Goal: Information Seeking & Learning: Check status

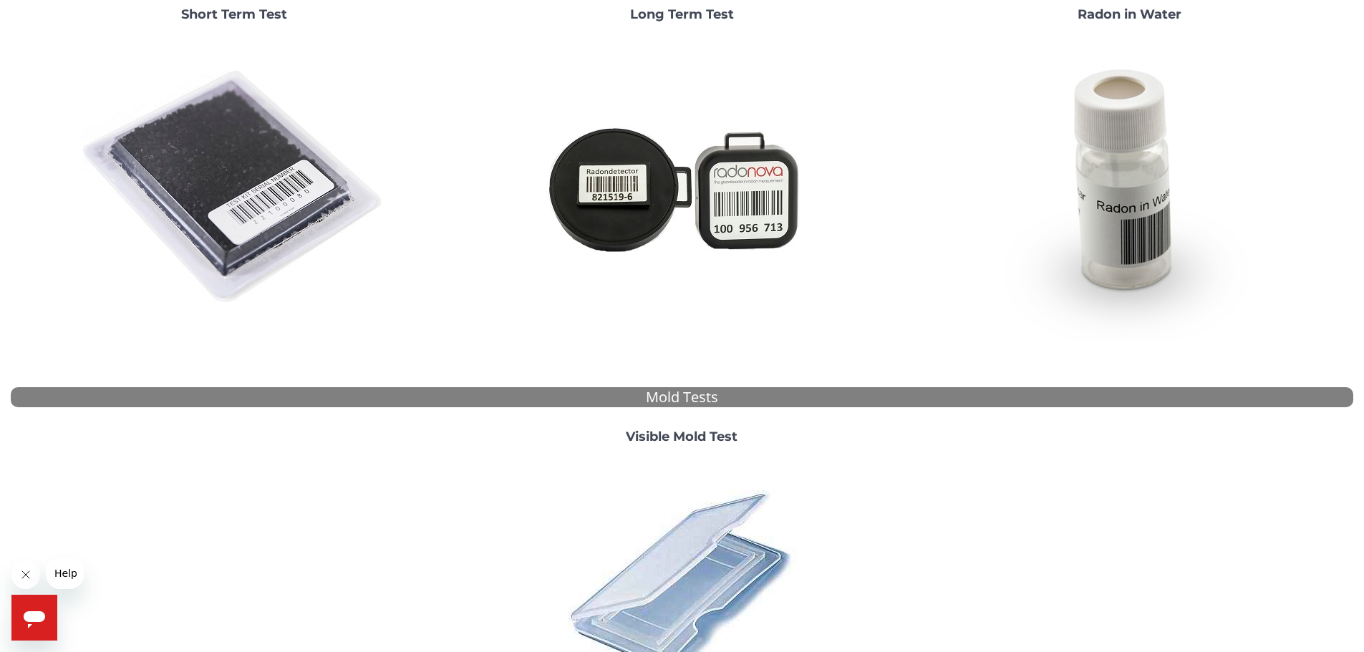
scroll to position [358, 0]
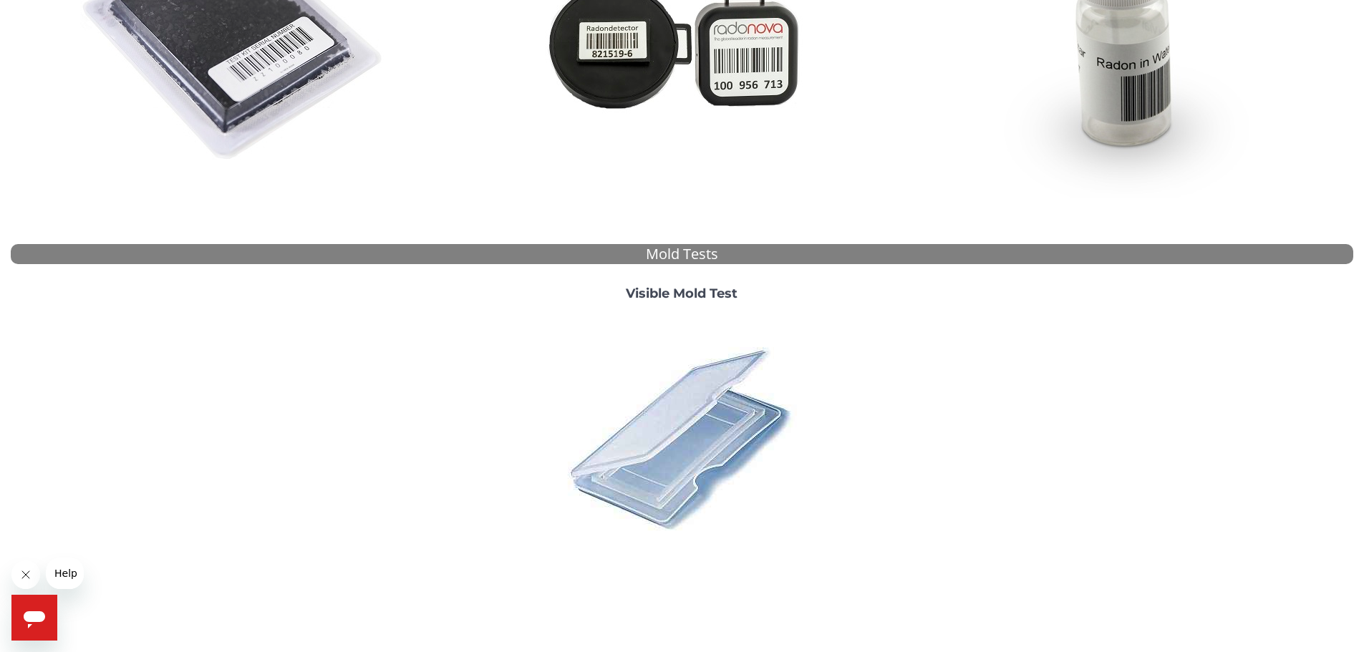
click at [700, 294] on strong "Visible Mold Test" at bounding box center [682, 294] width 112 height 16
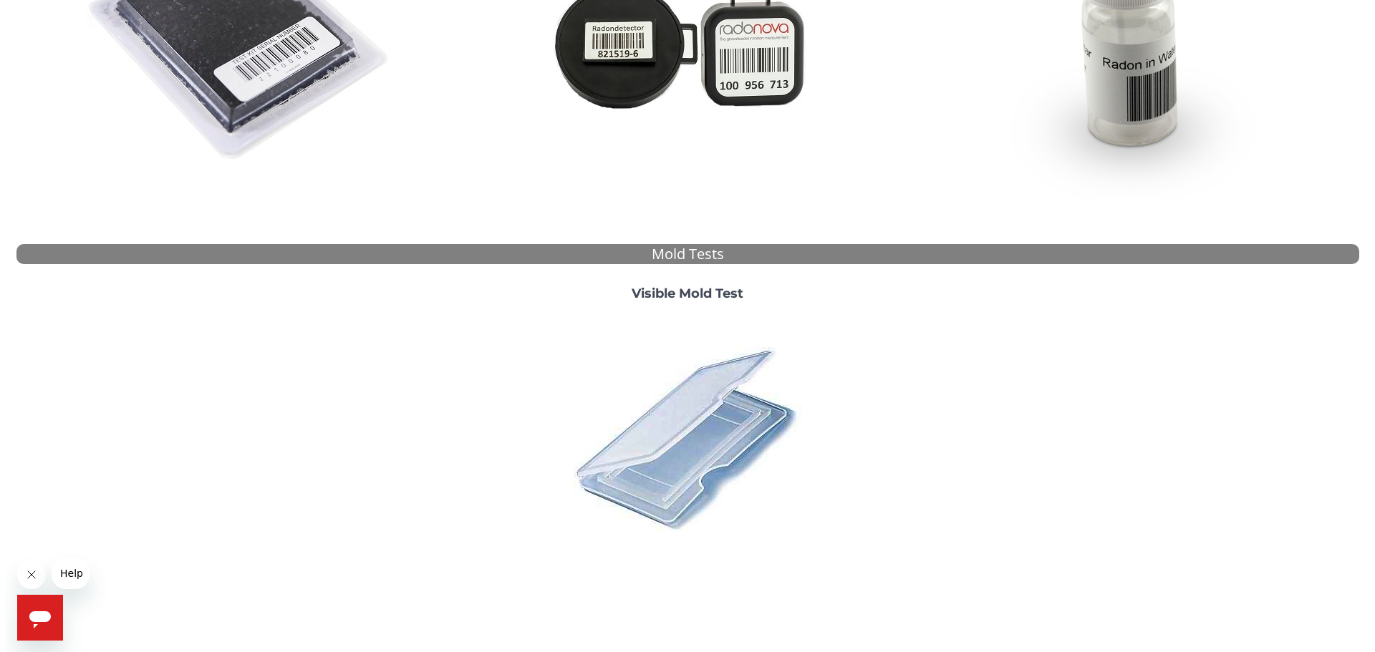
scroll to position [0, 0]
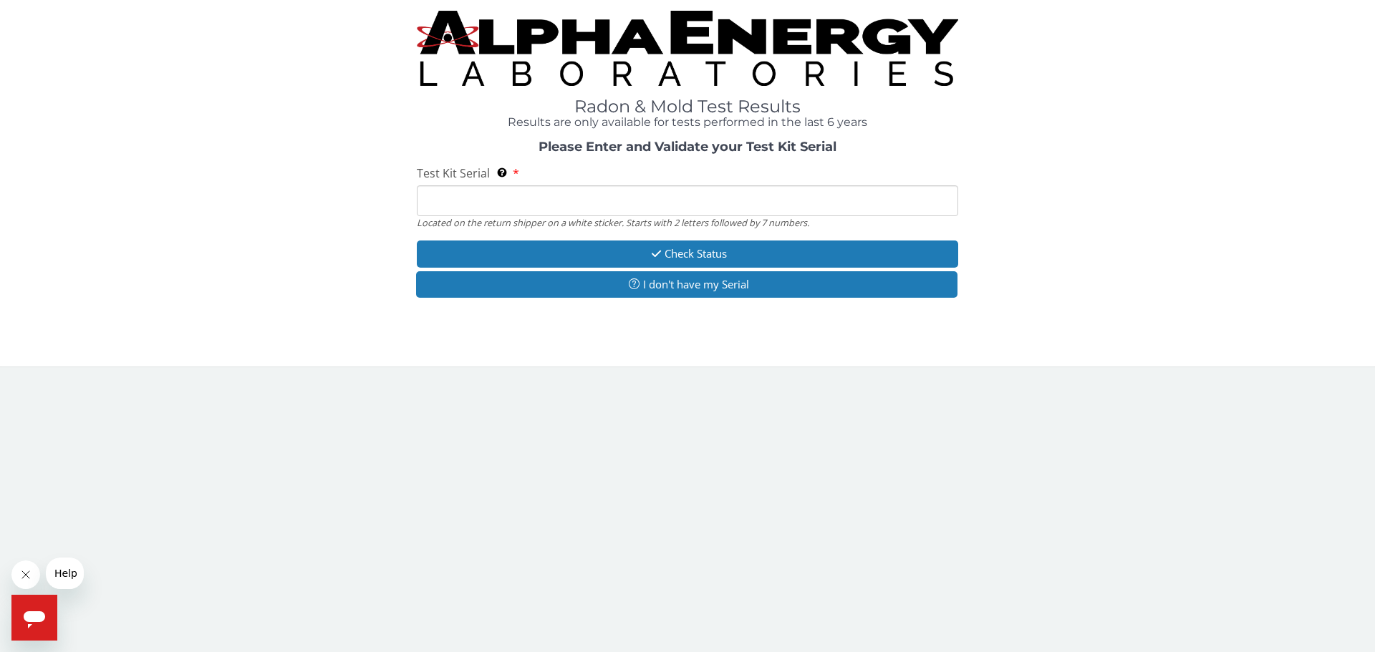
click at [508, 201] on input "Test Kit Serial Located on the return shipper on a white sticker. Starts with 2…" at bounding box center [687, 200] width 541 height 31
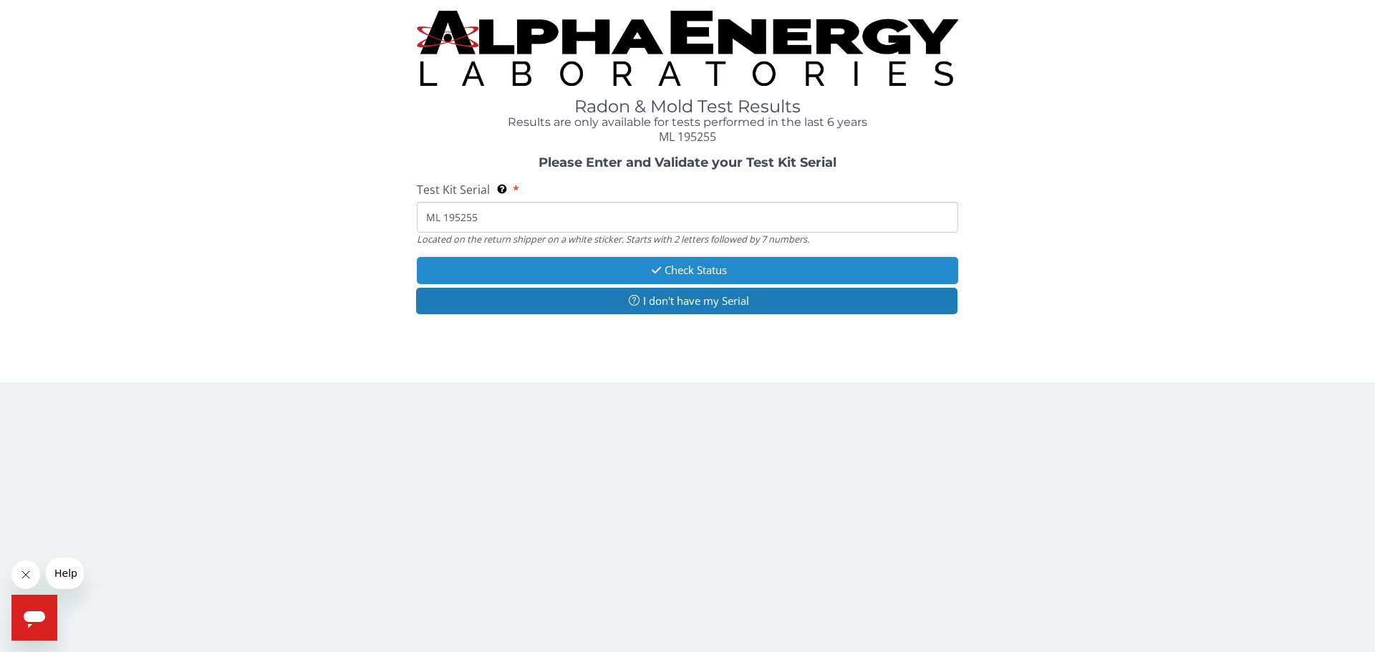
type input "ML 195255"
click at [691, 268] on button "Check Status" at bounding box center [687, 270] width 541 height 26
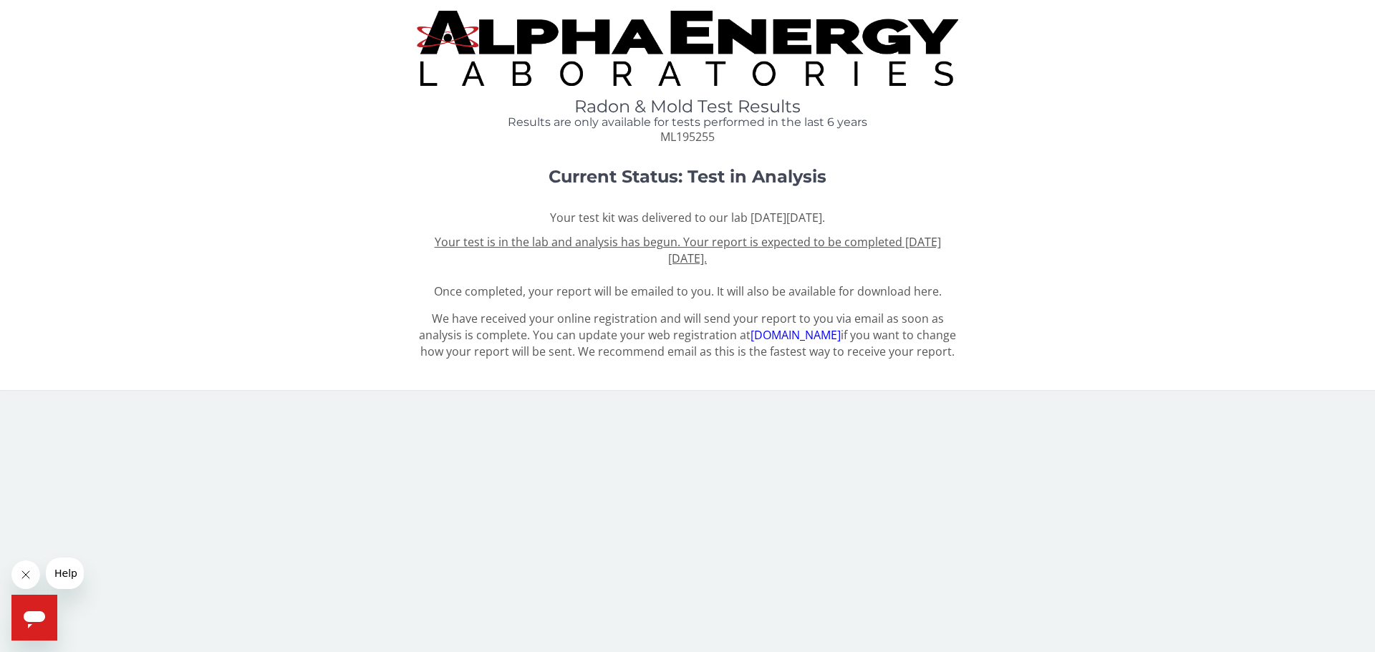
click at [886, 292] on span "Your test is in the lab and analysis has begun. Your report is expected to be c…" at bounding box center [688, 266] width 508 height 65
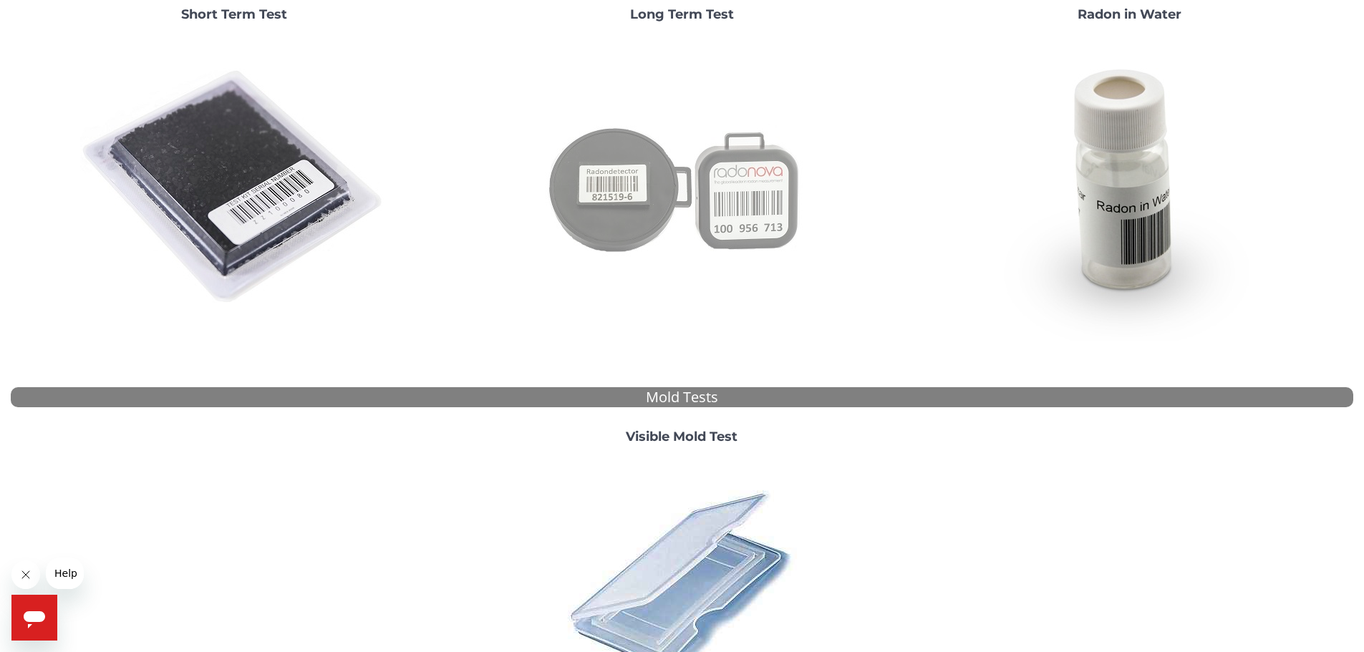
scroll to position [286, 0]
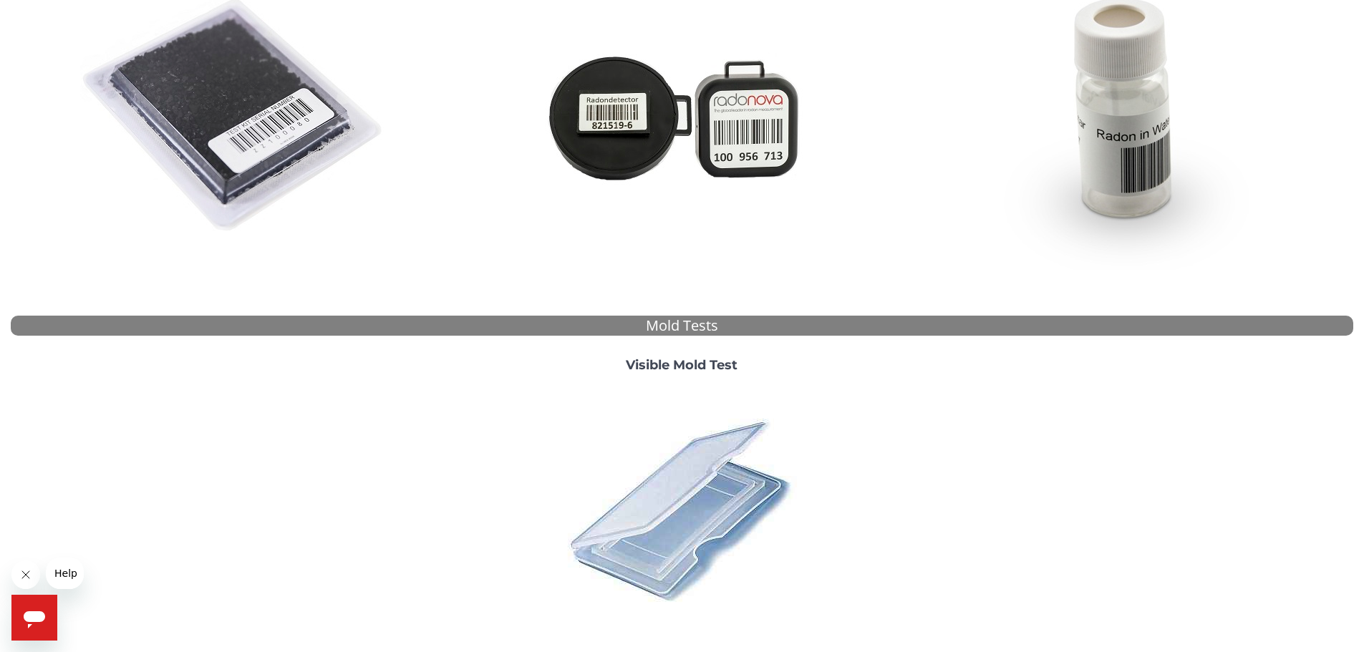
click at [680, 358] on strong "Visible Mold Test" at bounding box center [682, 365] width 112 height 16
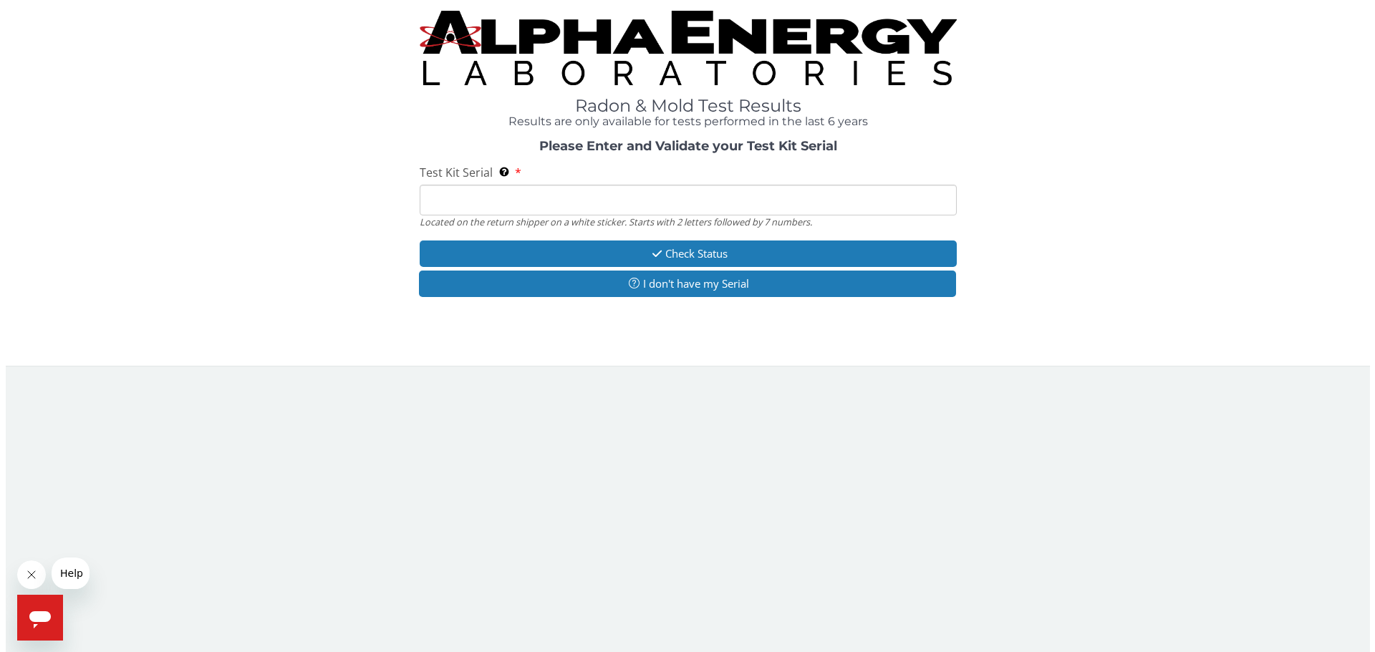
scroll to position [0, 0]
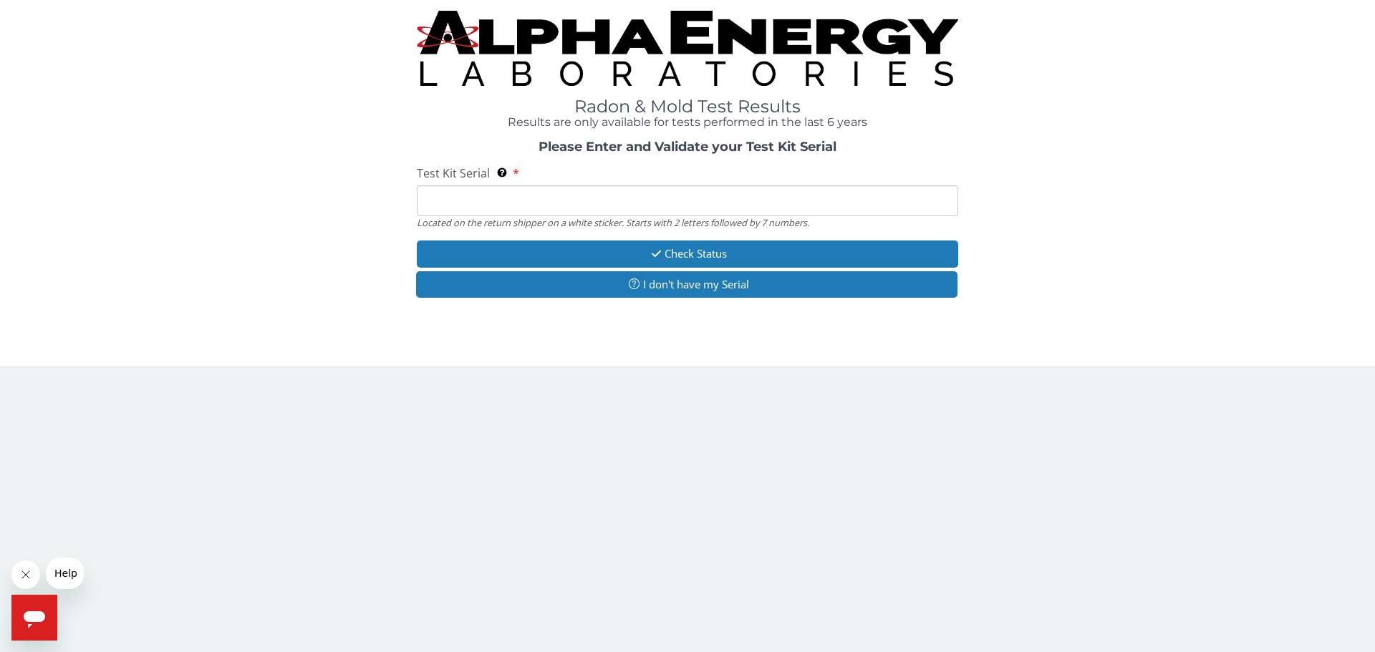
click at [525, 195] on input "Test Kit Serial Located on the return shipper on a white sticker. Starts with 2…" at bounding box center [687, 200] width 541 height 31
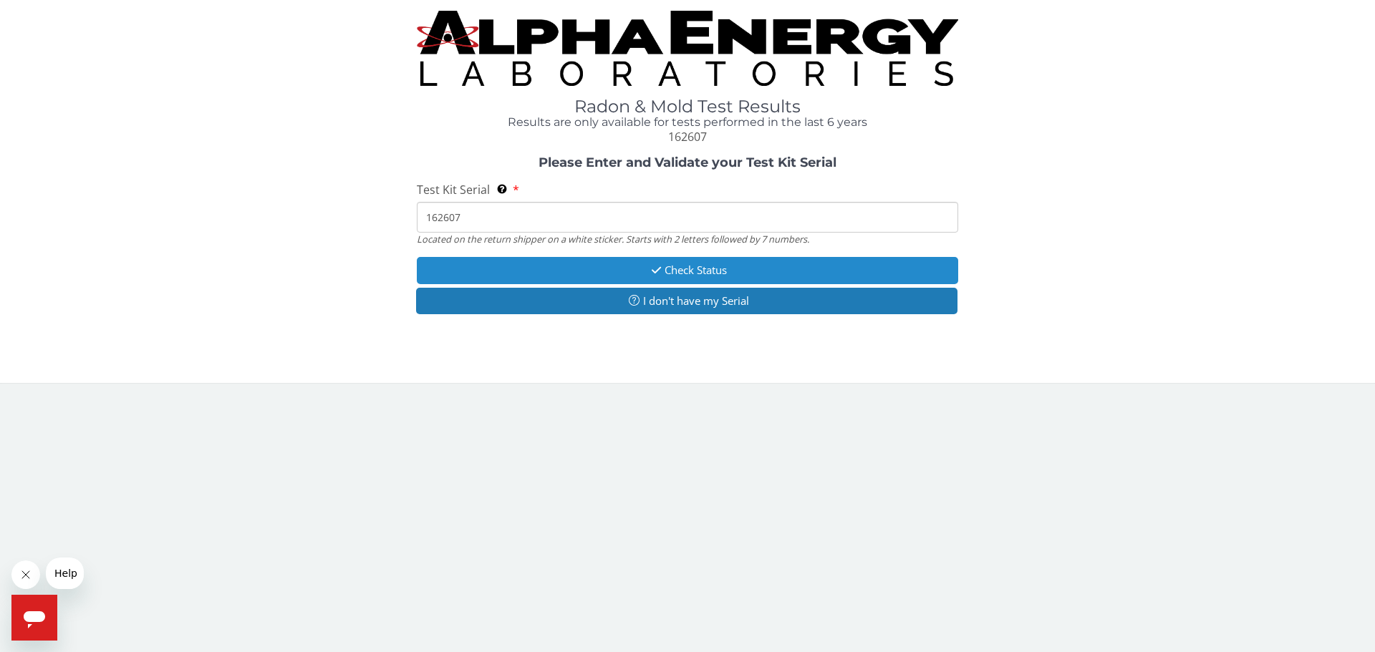
type input "162607"
click at [691, 259] on button "Check Status" at bounding box center [687, 270] width 541 height 26
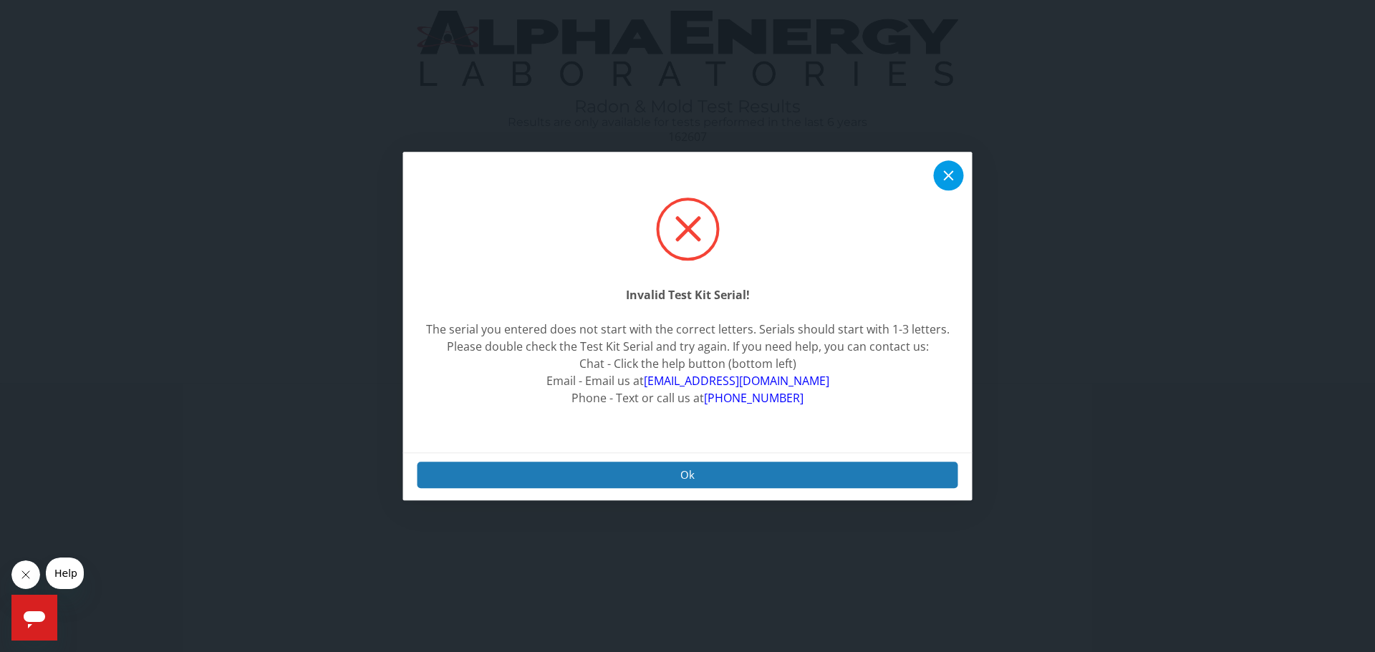
click at [947, 171] on icon at bounding box center [948, 175] width 17 height 17
